Goal: Task Accomplishment & Management: Manage account settings

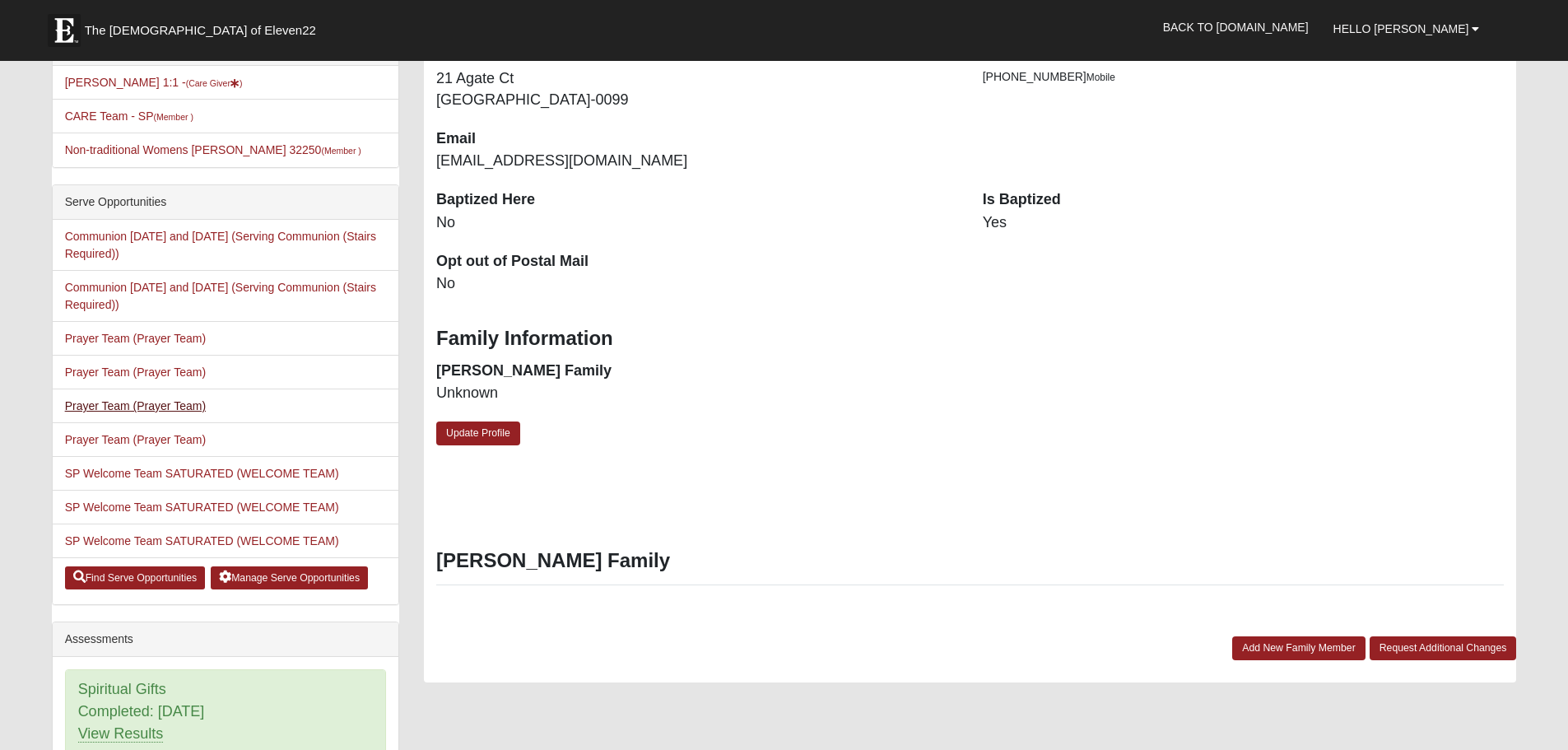
scroll to position [411, 0]
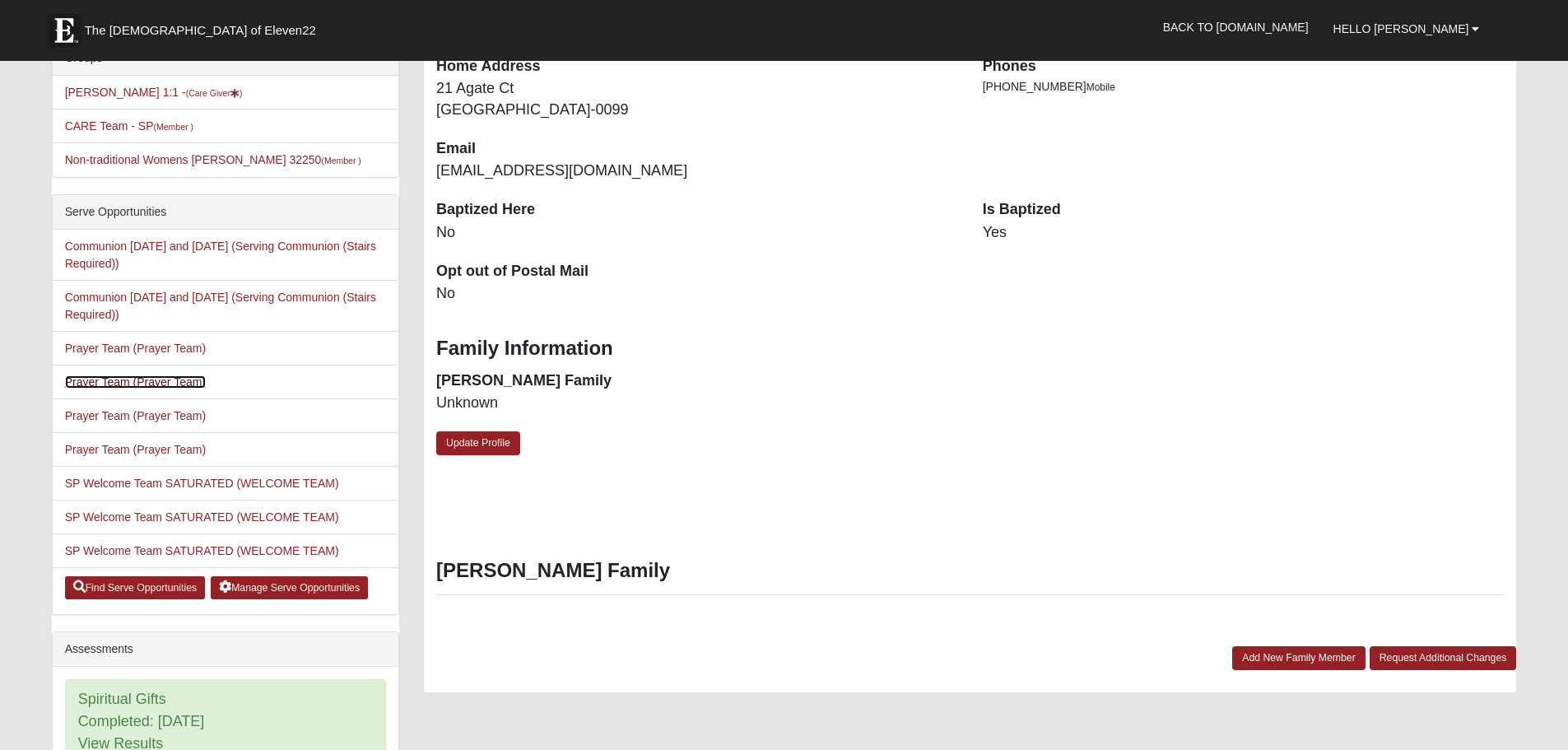
click at [126, 381] on link "Prayer Team (Prayer Team)" at bounding box center [135, 382] width 141 height 13
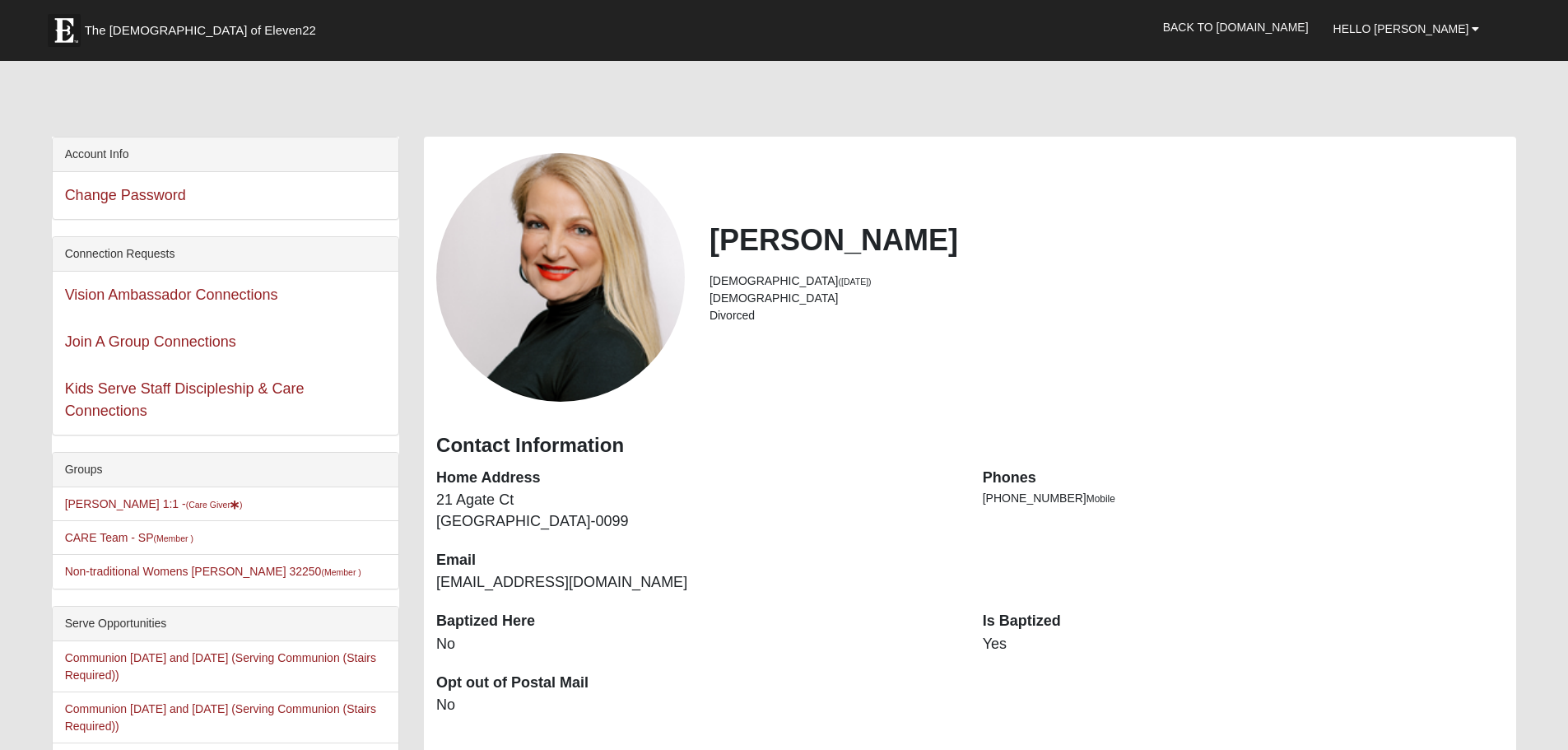
scroll to position [411, 0]
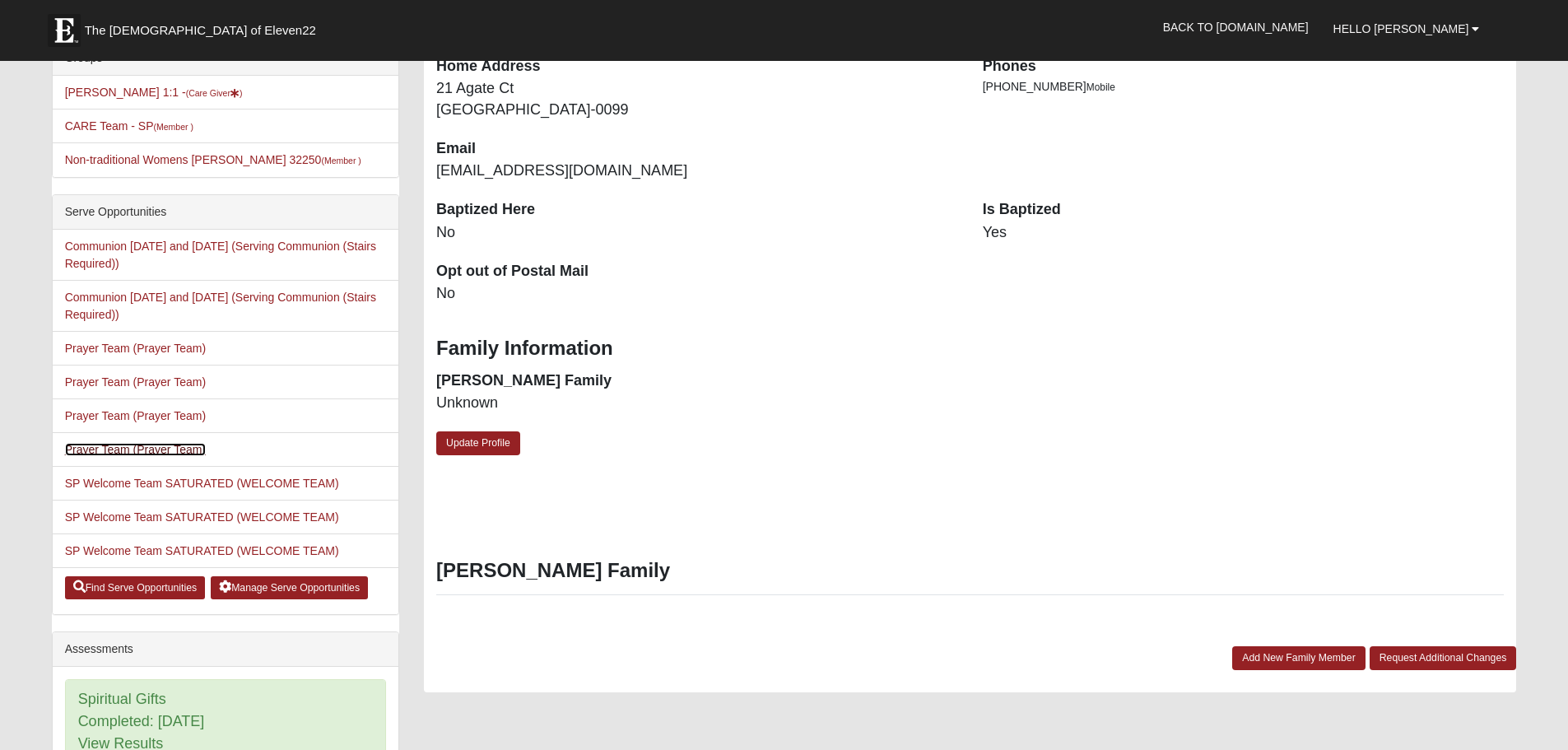
click at [133, 449] on link "Prayer Team (Prayer Team)" at bounding box center [135, 449] width 141 height 13
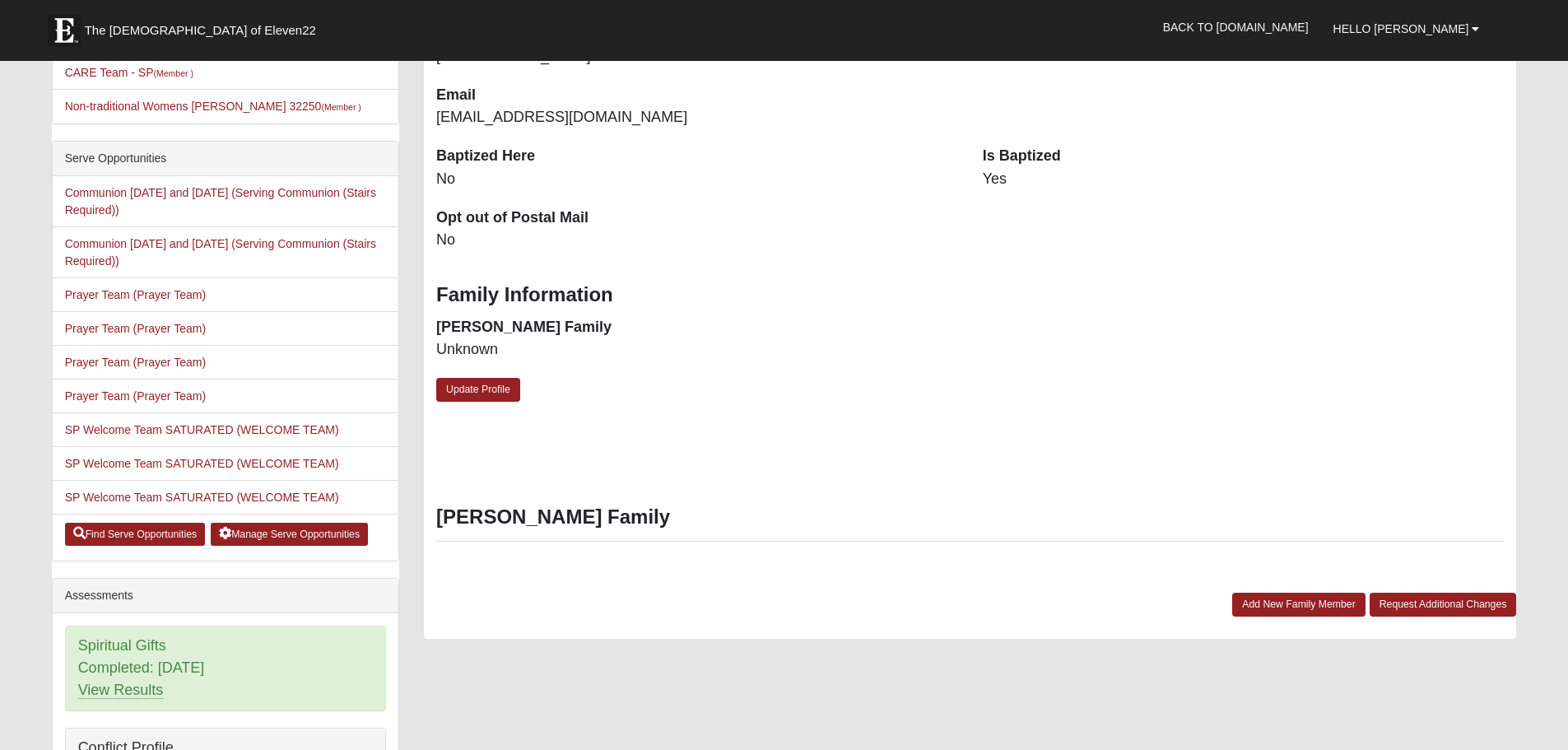
scroll to position [494, 0]
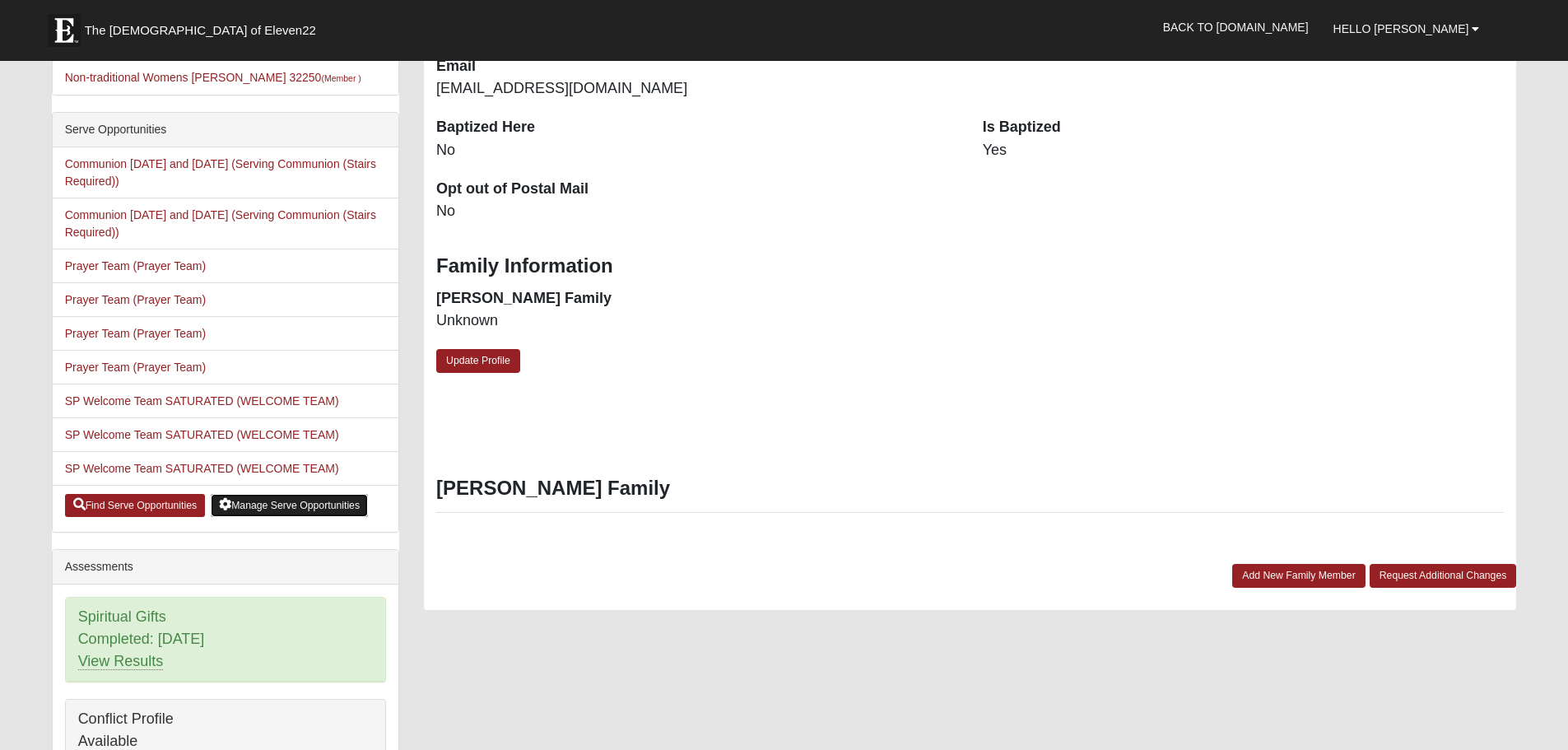
click at [300, 506] on link "Manage Serve Opportunities" at bounding box center [289, 505] width 158 height 23
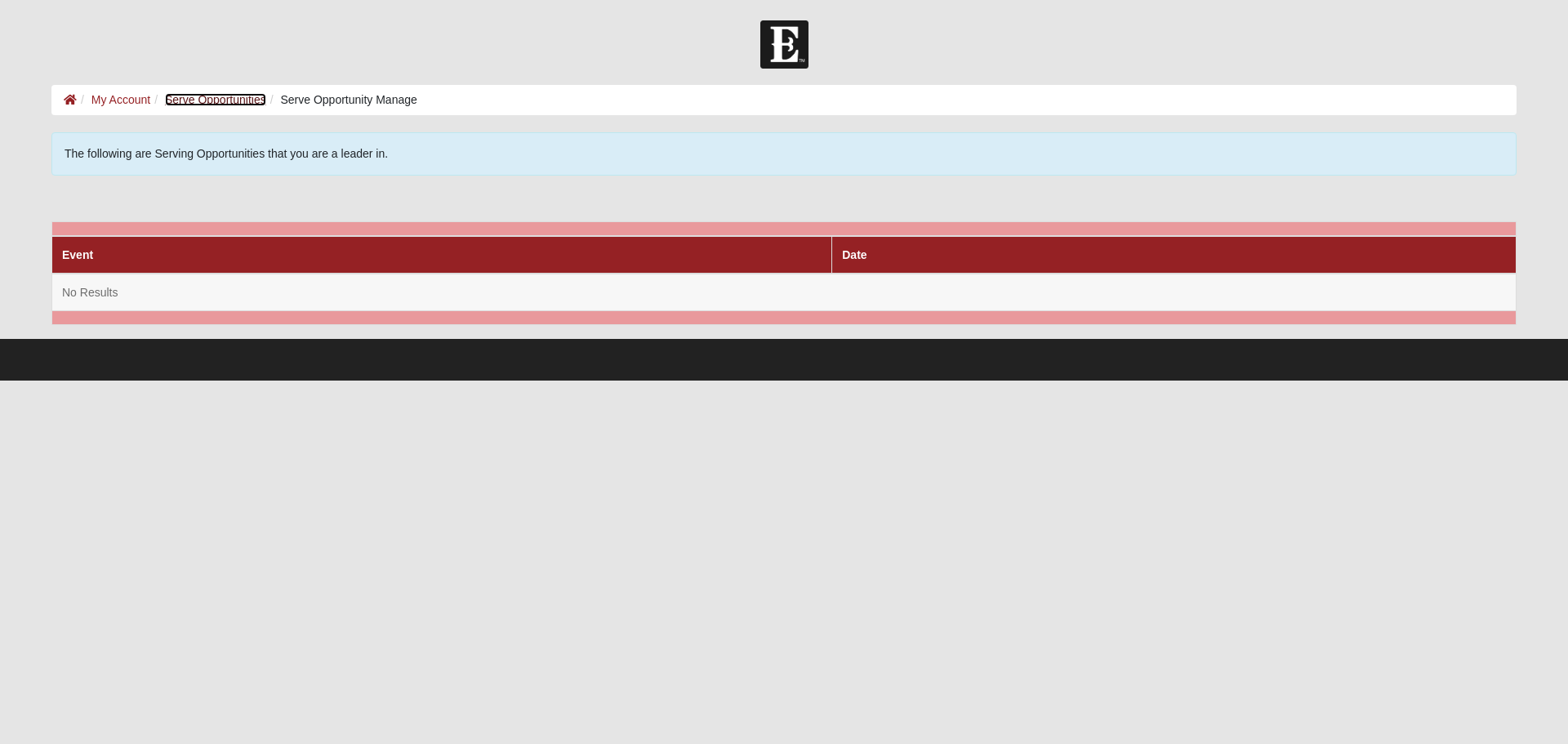
click at [222, 95] on link "Serve Opportunities" at bounding box center [215, 99] width 101 height 13
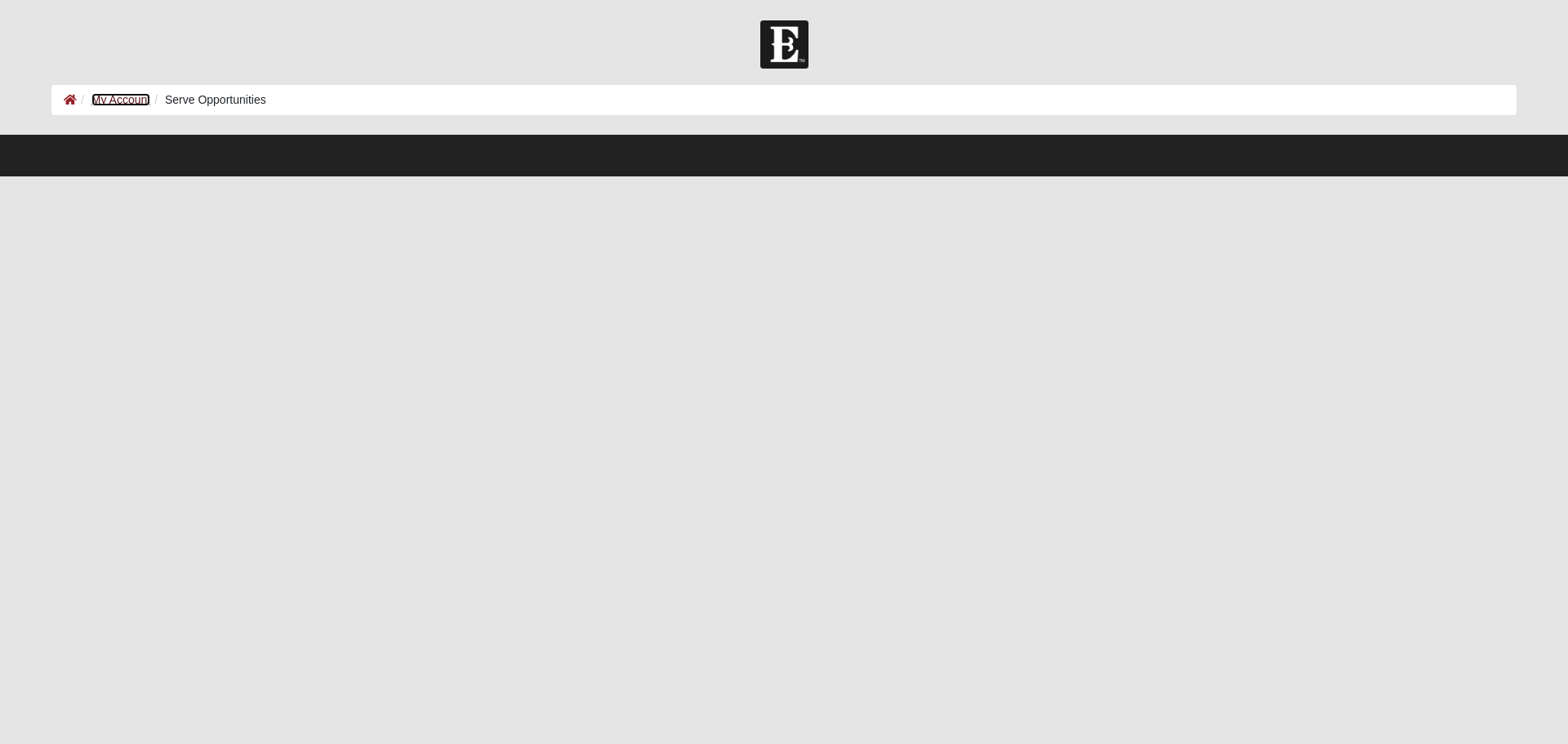
click at [113, 99] on link "My Account" at bounding box center [120, 99] width 59 height 13
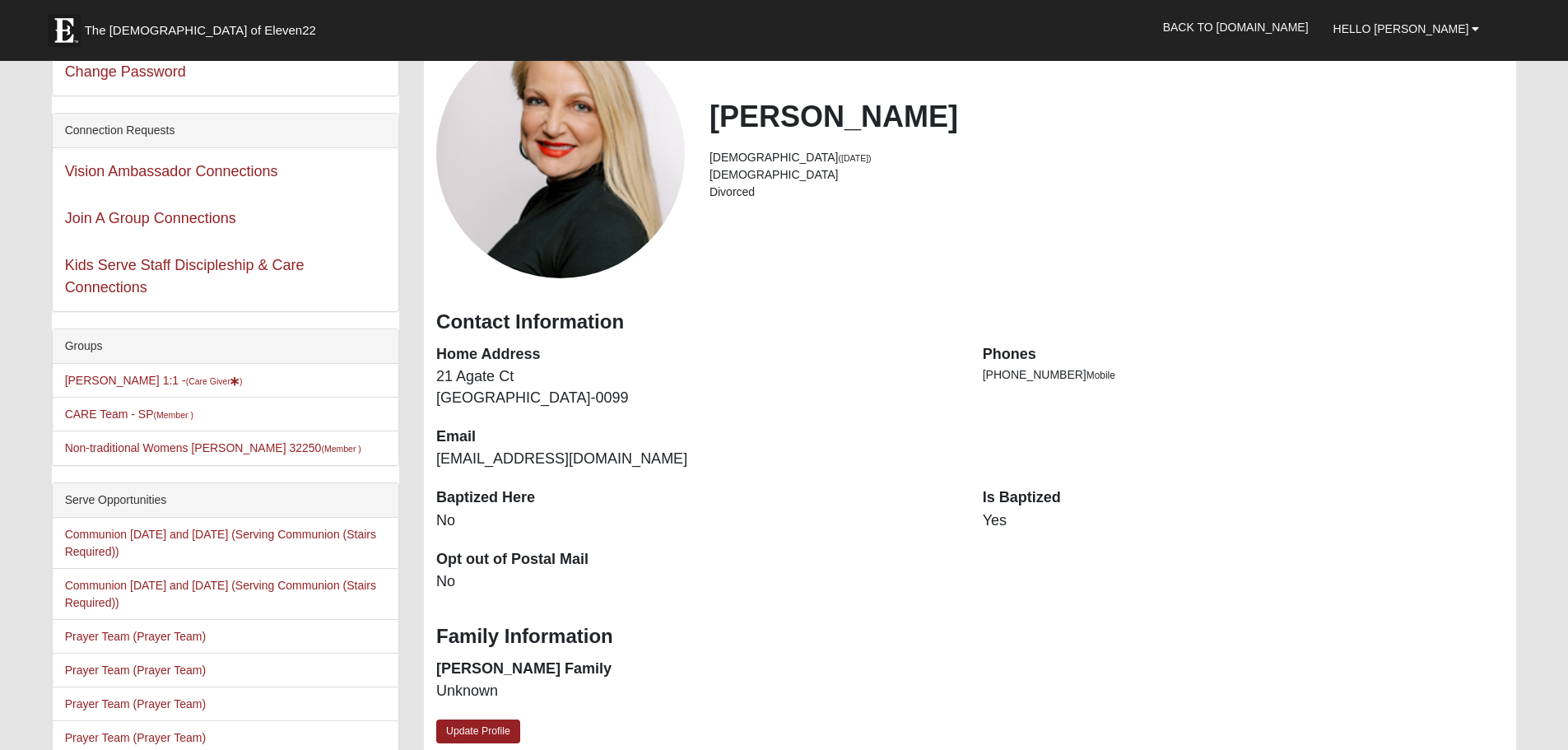
scroll to position [329, 0]
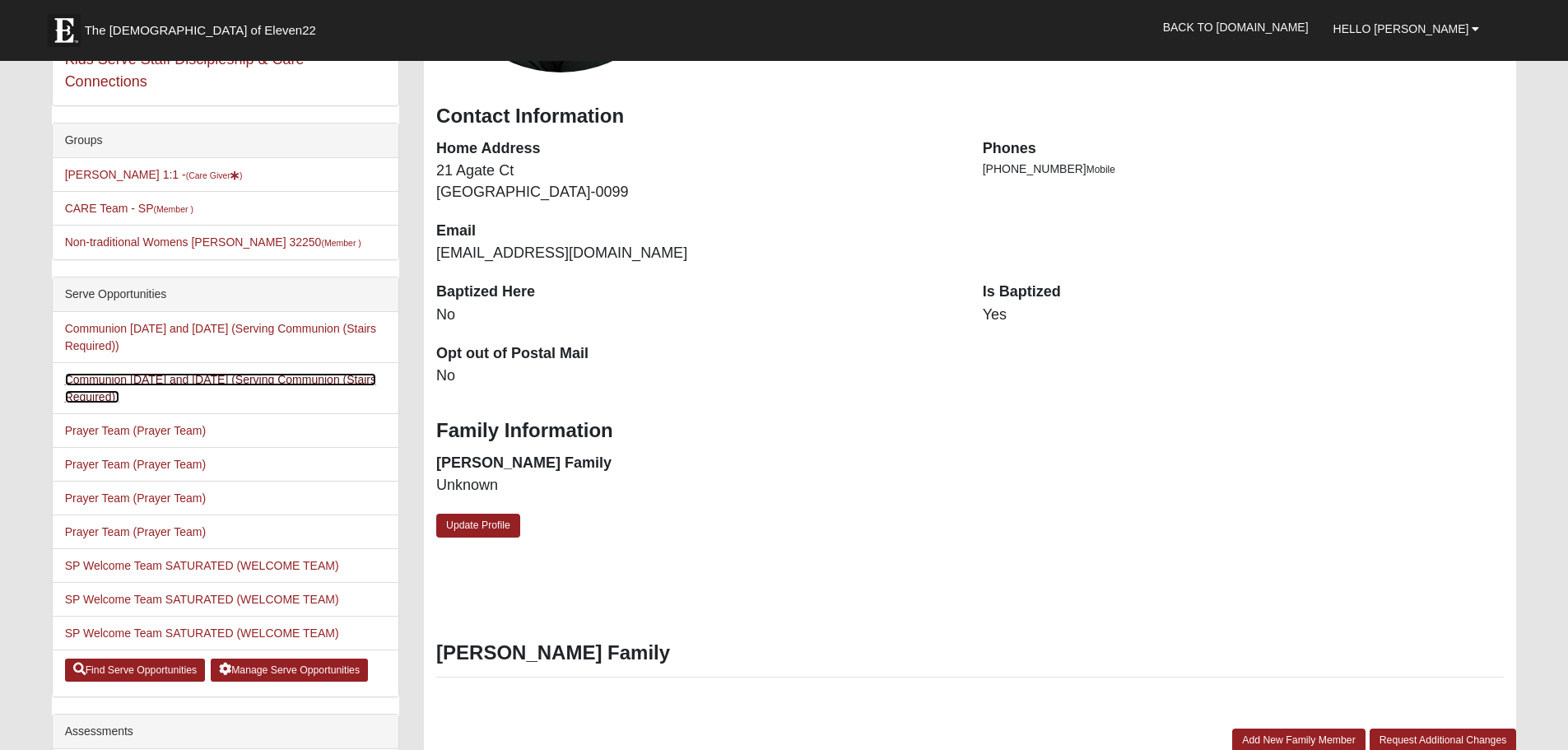
click at [327, 383] on link "Communion [DATE] and [DATE] (Serving Communion (Stairs Required))" at bounding box center [220, 388] width 311 height 30
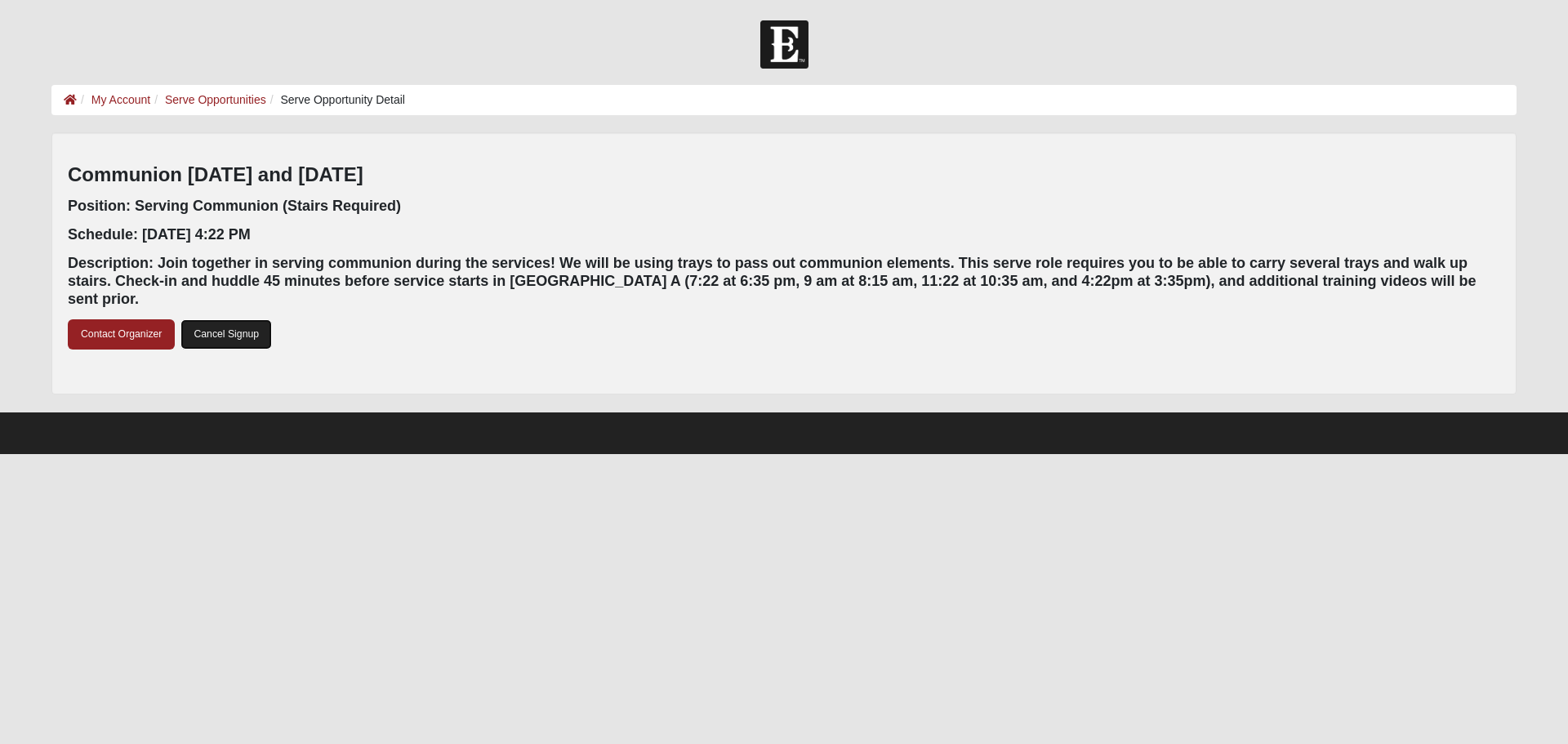
click at [233, 321] on link "Cancel Signup" at bounding box center [226, 334] width 91 height 30
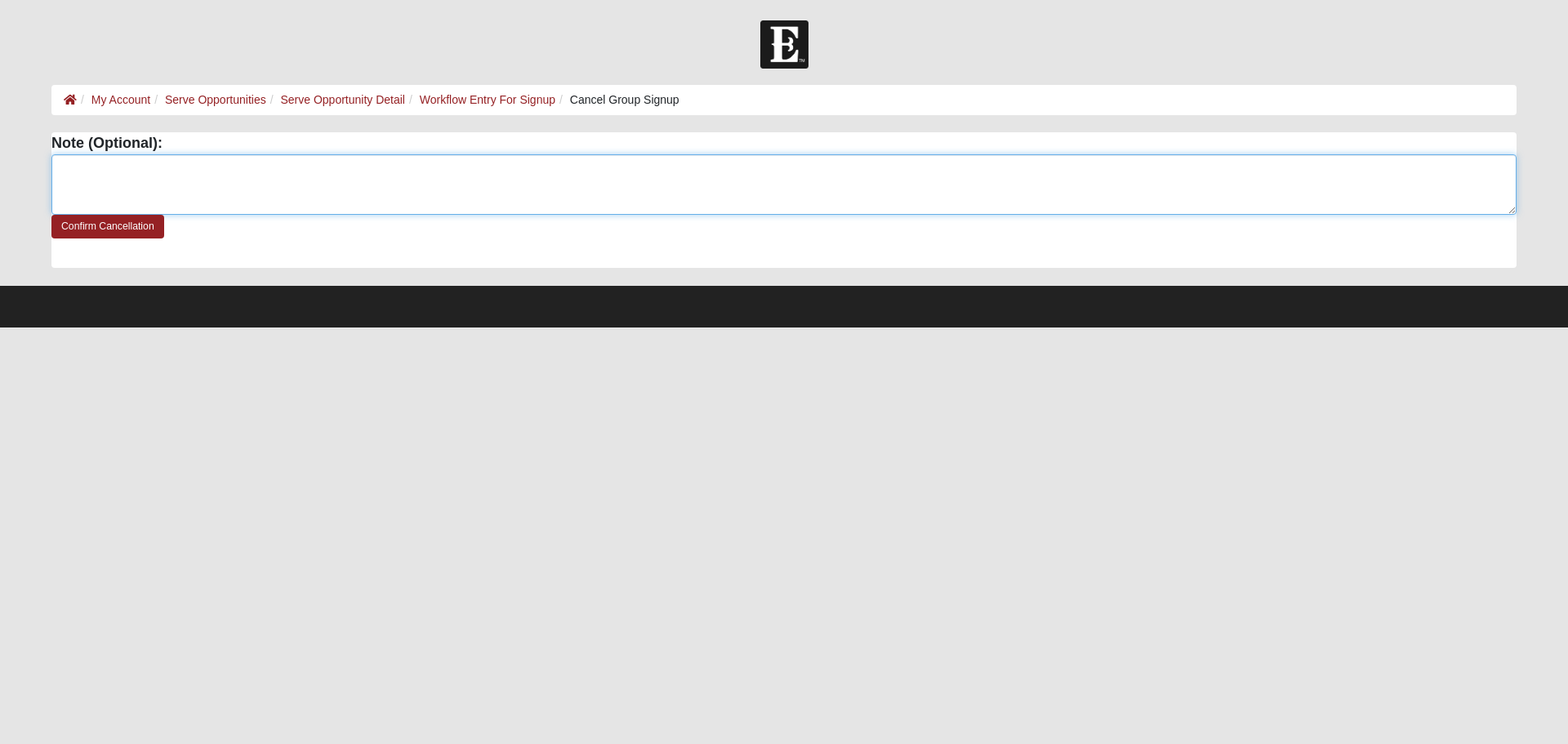
click at [127, 181] on textarea at bounding box center [784, 185] width 1465 height 60
type textarea "I will be out of town. My sincere apologies for the oversight."
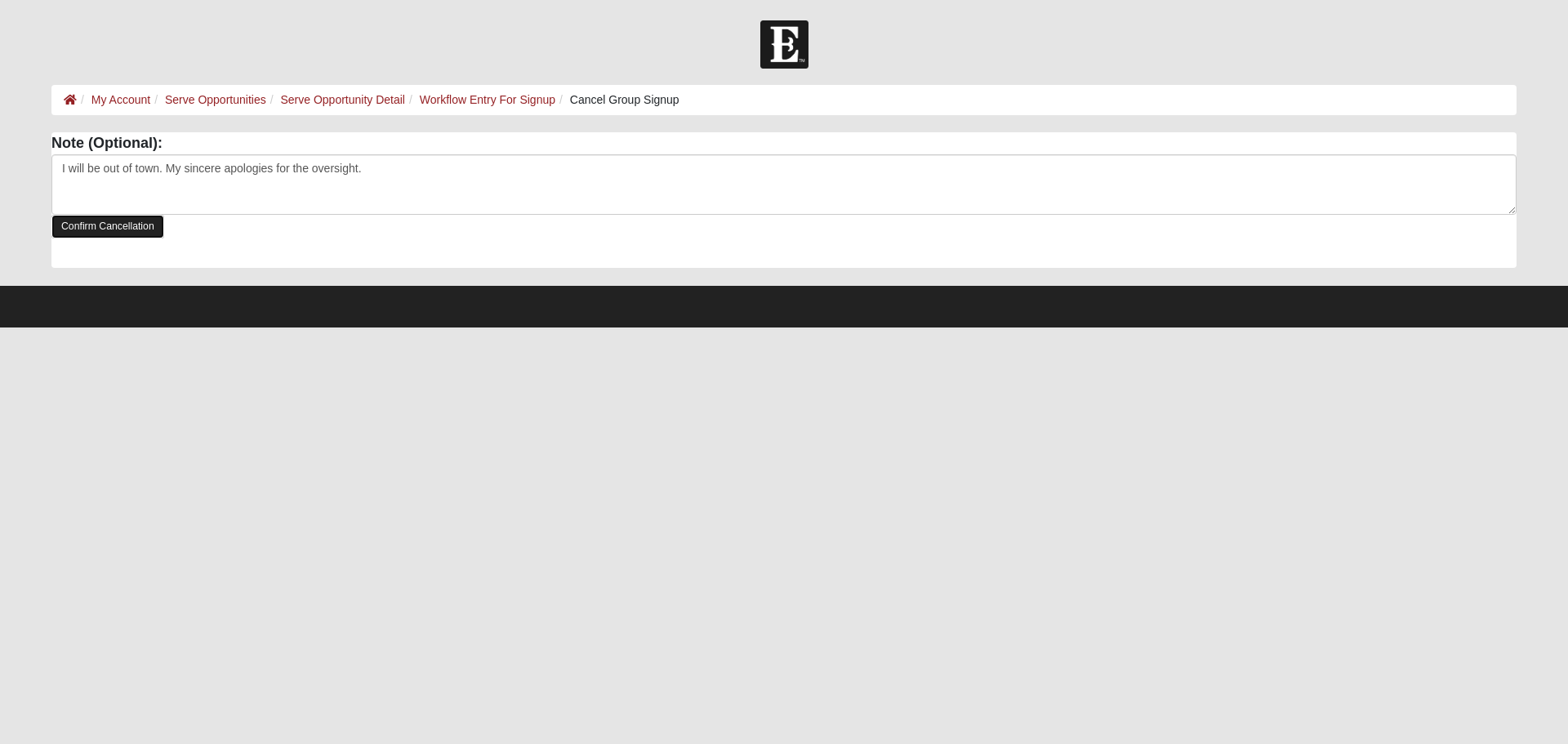
click at [124, 234] on link "Confirm Cancellation" at bounding box center [108, 227] width 113 height 23
